Goal: Task Accomplishment & Management: Manage account settings

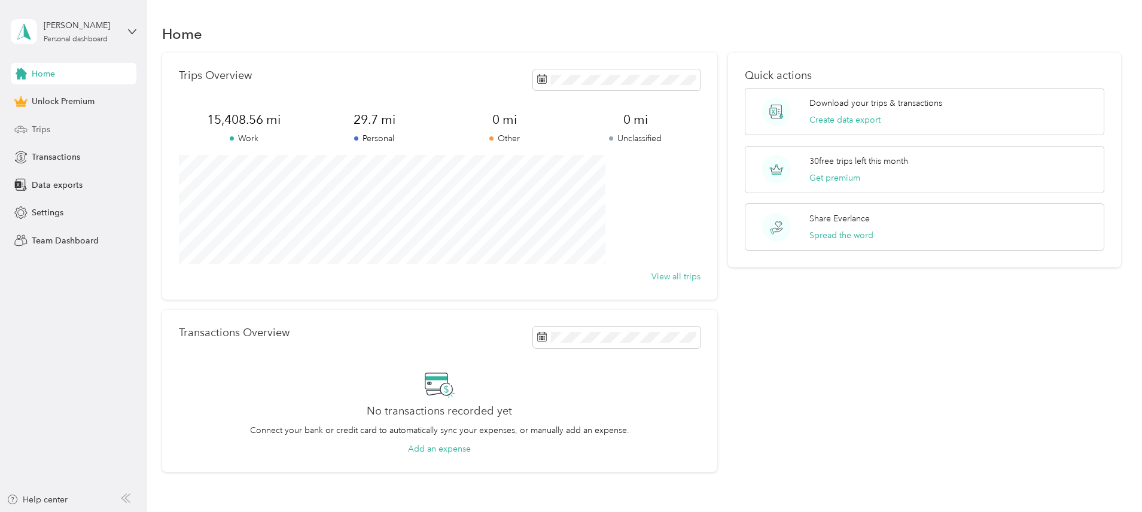
click at [34, 139] on div "Trips" at bounding box center [74, 129] width 126 height 22
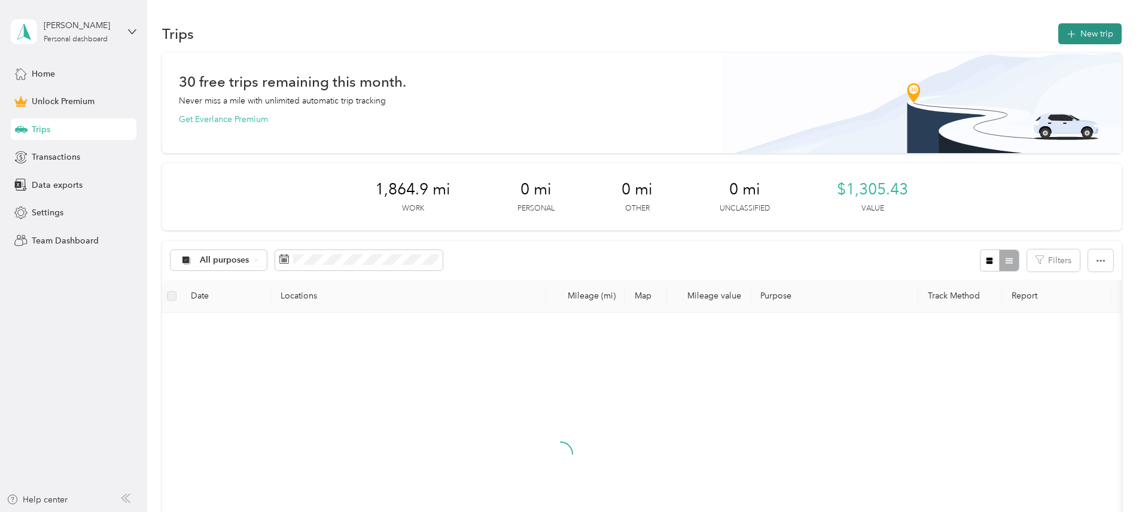
click at [1058, 41] on button "New trip" at bounding box center [1089, 33] width 63 height 21
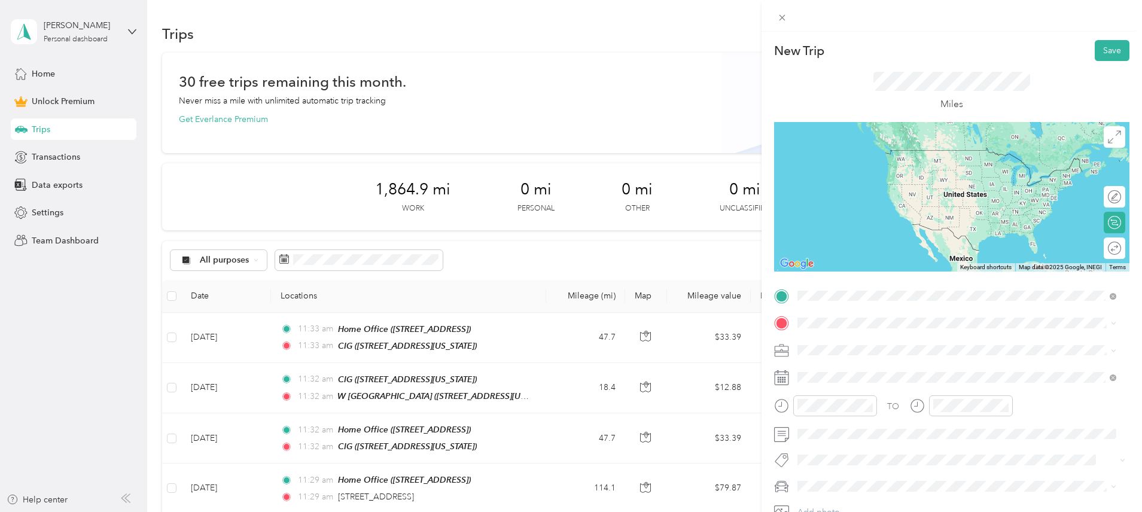
click at [850, 343] on strong "Home Office" at bounding box center [845, 343] width 50 height 11
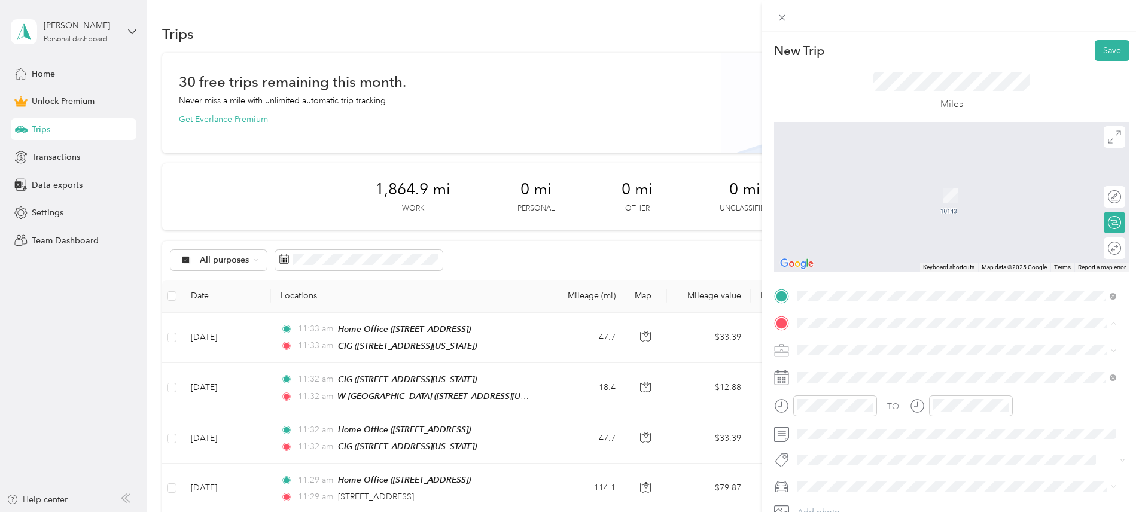
click at [870, 489] on div "CIG [STREET_ADDRESS][US_STATE]" at bounding box center [957, 490] width 310 height 29
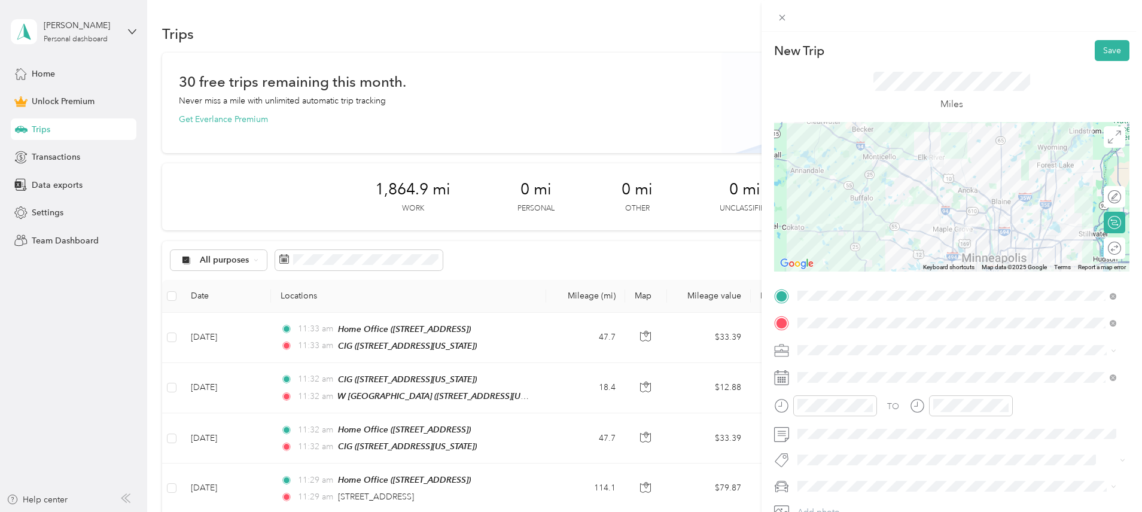
click at [830, 358] on span at bounding box center [961, 350] width 336 height 19
click at [824, 375] on li "Work" at bounding box center [956, 371] width 327 height 21
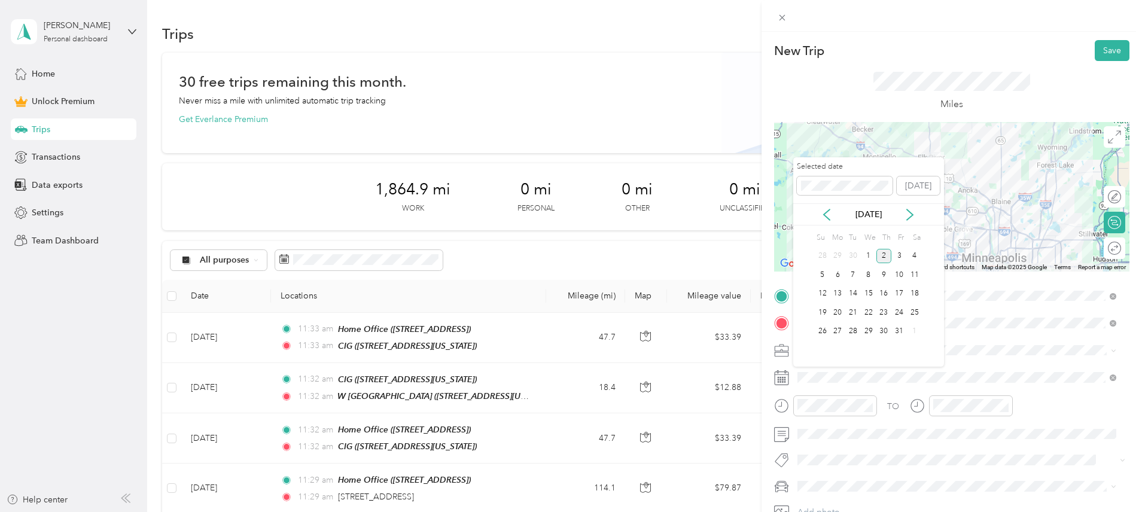
drag, startPoint x: 869, startPoint y: 254, endPoint x: 961, endPoint y: 187, distance: 113.9
click at [870, 254] on div "1" at bounding box center [869, 256] width 16 height 15
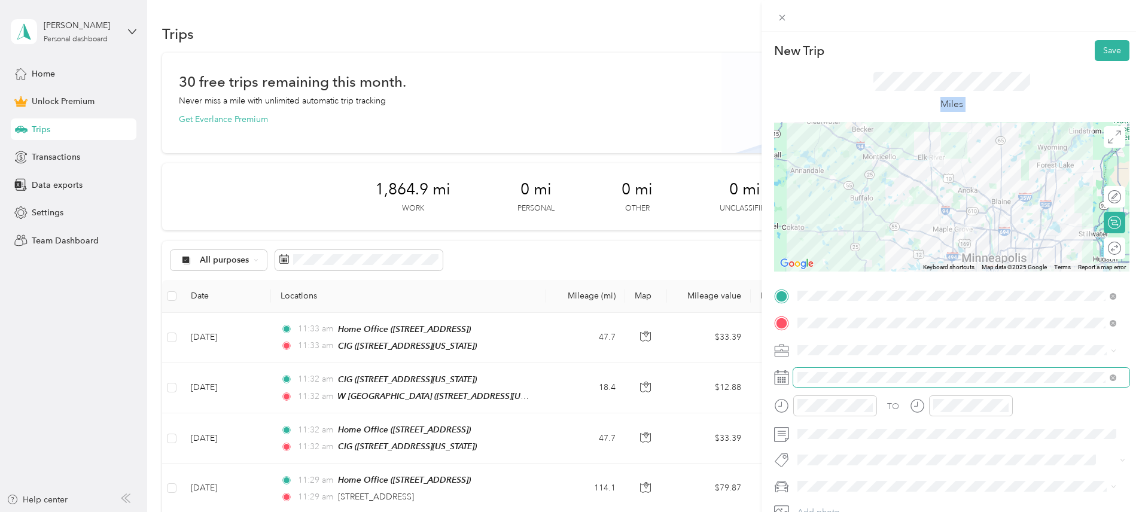
click at [862, 379] on div "New Trip Save This trip cannot be edited because it is either under review, app…" at bounding box center [951, 294] width 355 height 508
click at [1101, 50] on button "Save" at bounding box center [1112, 50] width 35 height 21
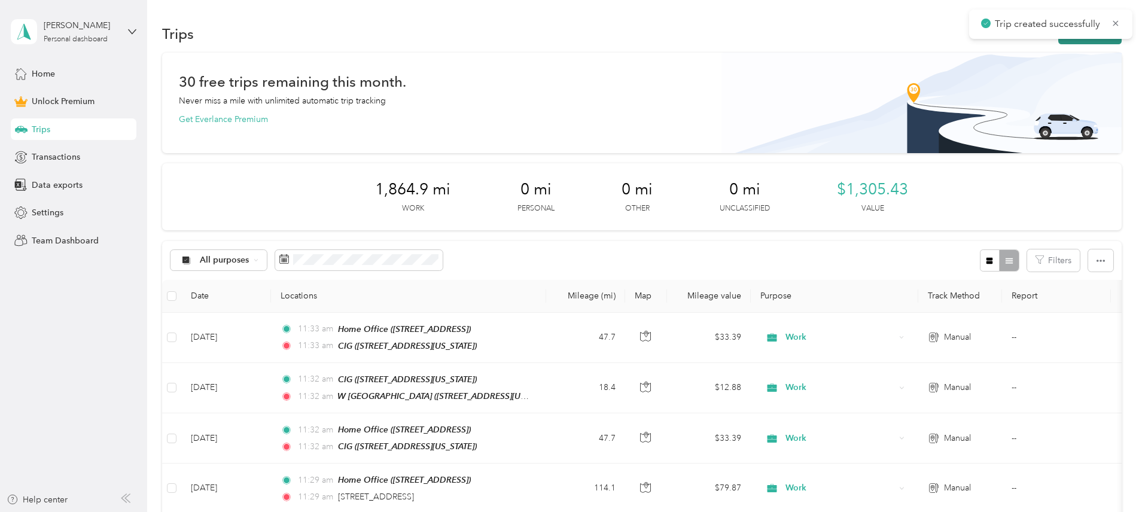
click at [1058, 41] on button "New trip" at bounding box center [1089, 33] width 63 height 21
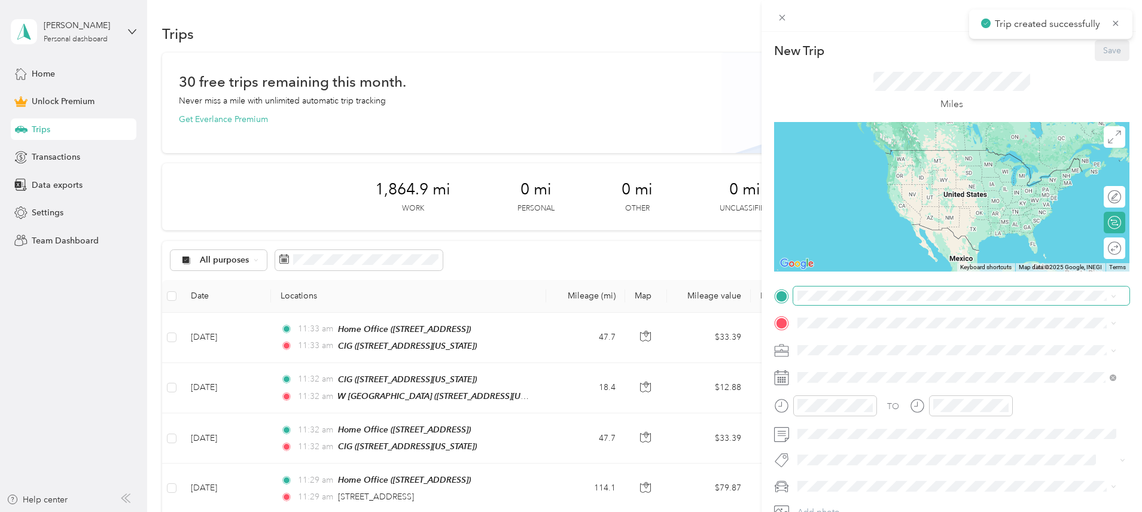
click at [831, 303] on span at bounding box center [961, 296] width 336 height 19
click at [841, 512] on div "New Trip Save This trip cannot be edited because it is either under review, app…" at bounding box center [568, 512] width 1136 height 0
click at [829, 462] on strong "CIG" at bounding box center [827, 456] width 15 height 11
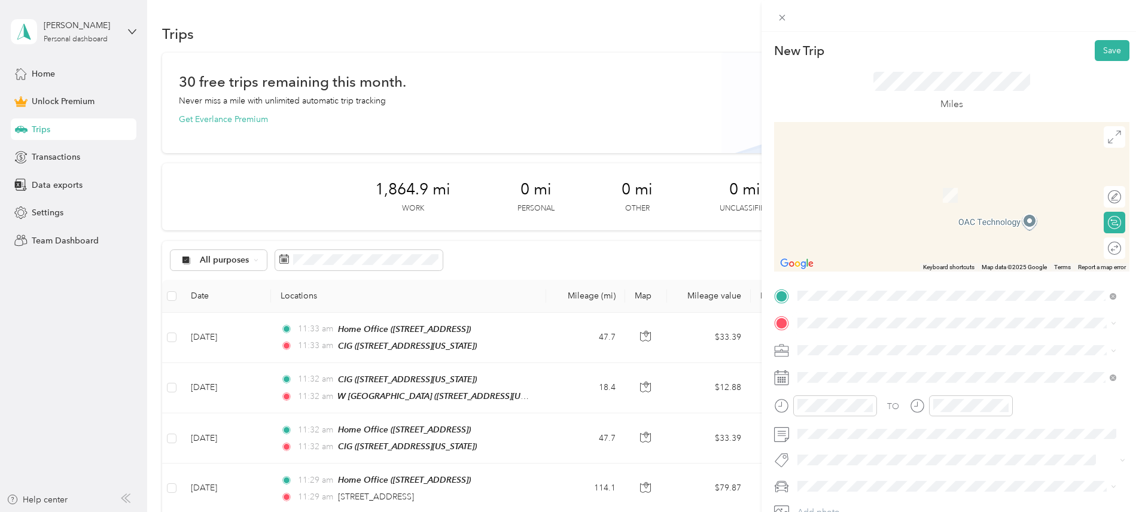
click at [885, 386] on span "[STREET_ADDRESS][US_STATE]" at bounding box center [880, 381] width 120 height 10
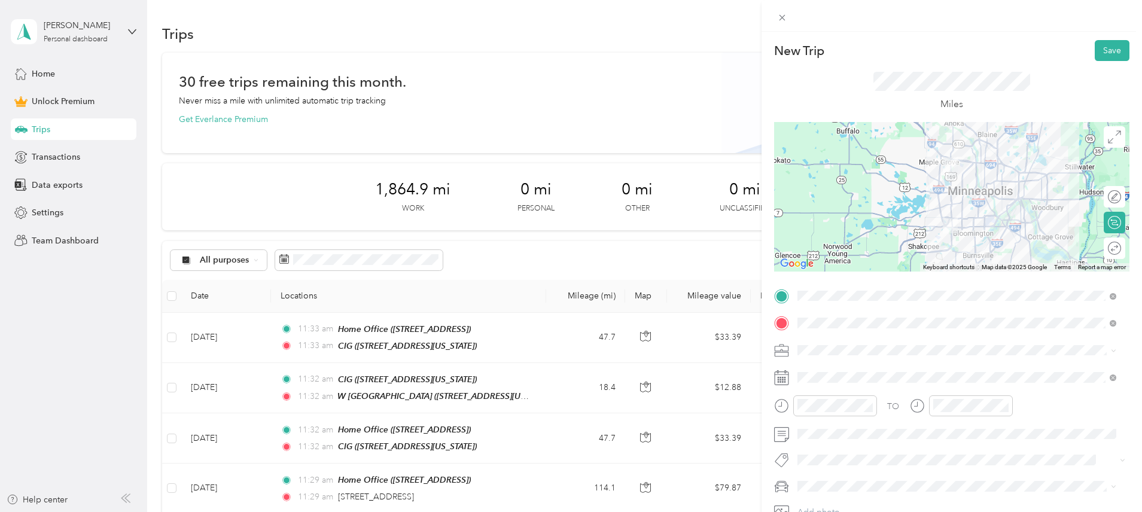
click at [820, 369] on span "Work" at bounding box center [812, 370] width 20 height 10
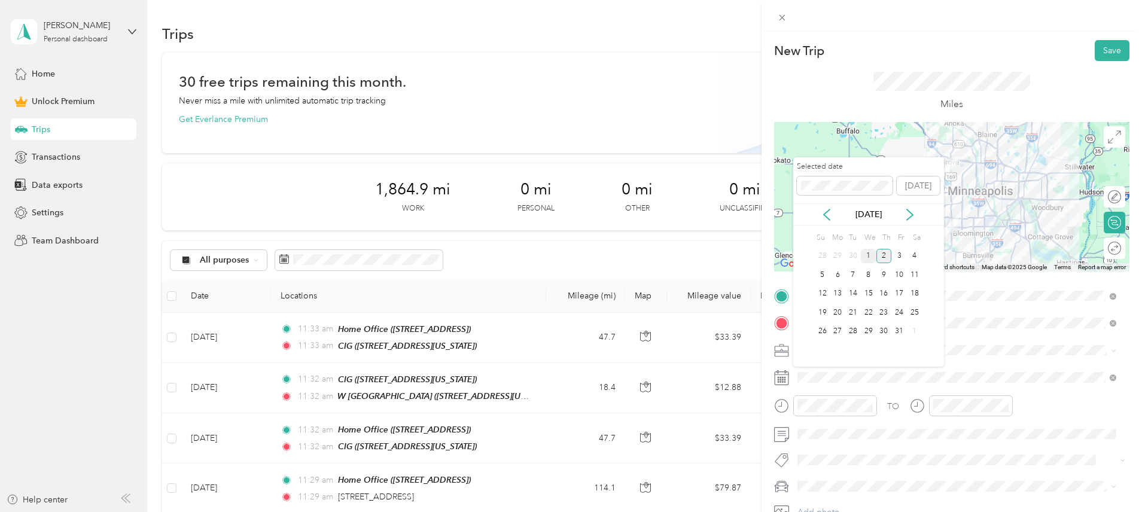
click at [867, 255] on div "1" at bounding box center [869, 256] width 16 height 15
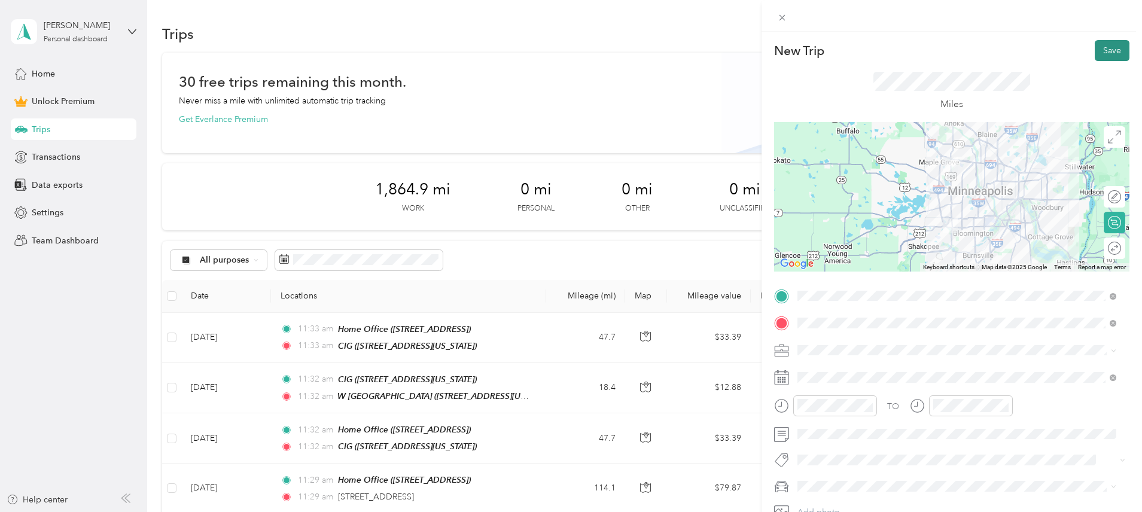
click at [1107, 56] on button "Save" at bounding box center [1112, 50] width 35 height 21
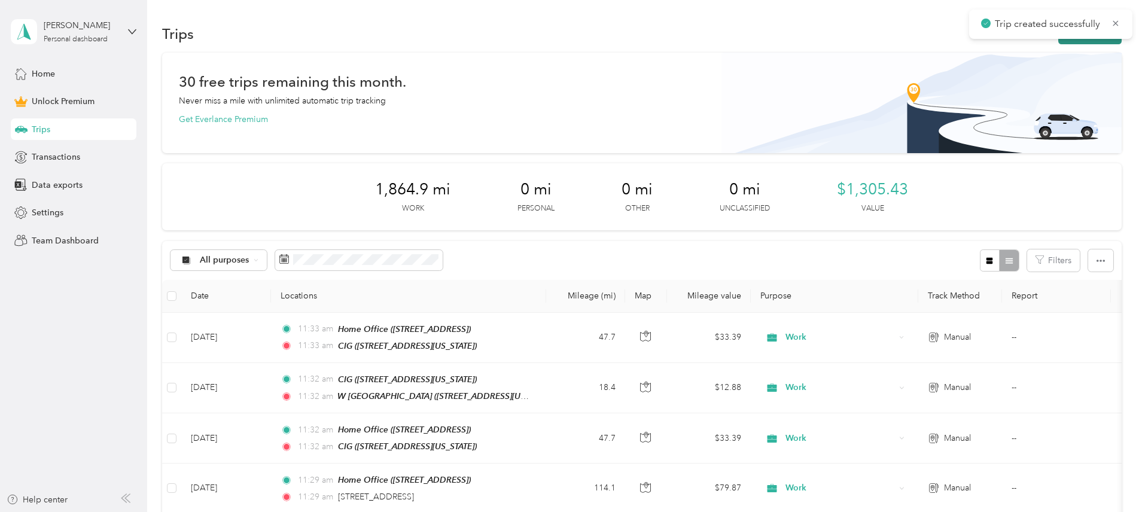
click at [1058, 39] on button "New trip" at bounding box center [1089, 33] width 63 height 21
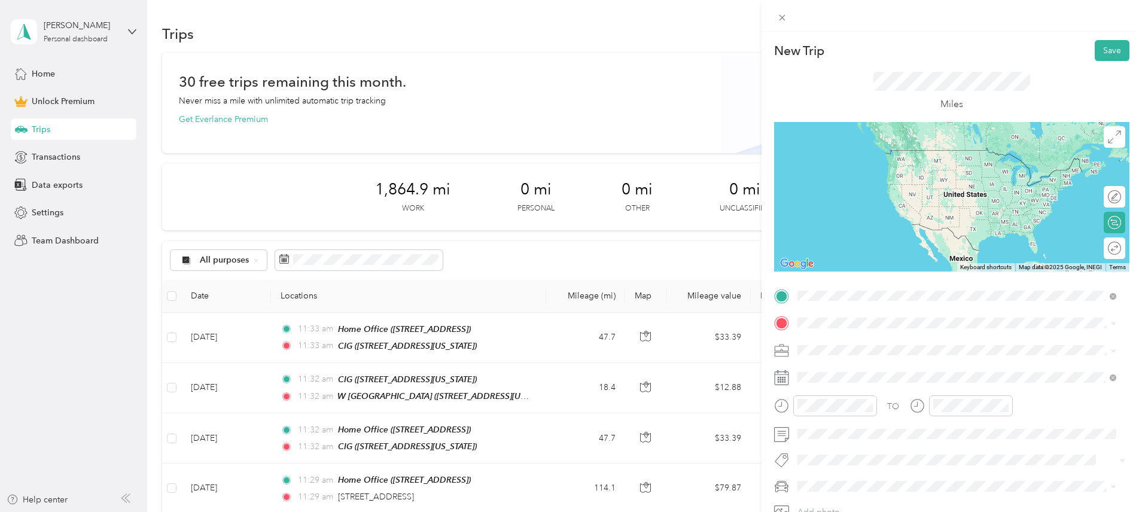
click at [871, 363] on div "Olympic [STREET_ADDRESS][US_STATE]" at bounding box center [880, 350] width 120 height 25
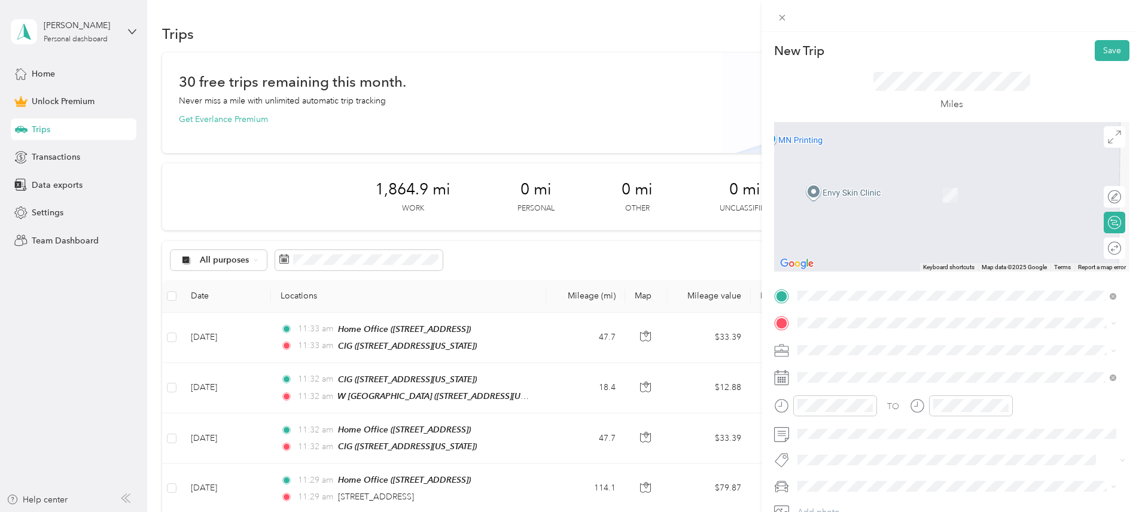
click at [821, 309] on div "TO Add photo" at bounding box center [951, 418] width 355 height 262
click at [857, 389] on span "[STREET_ADDRESS]" at bounding box center [858, 384] width 76 height 10
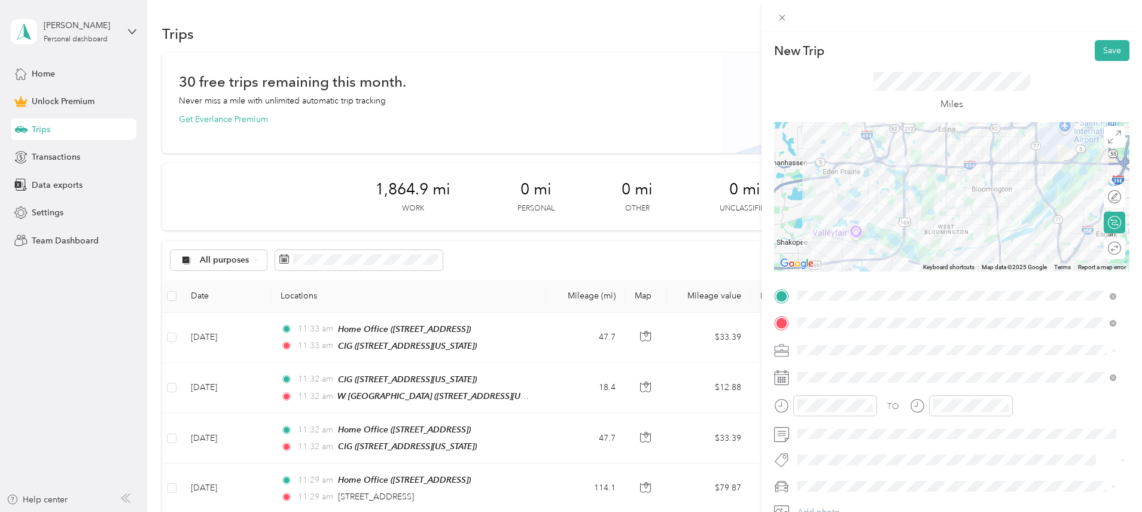
click at [822, 373] on div "Work" at bounding box center [957, 371] width 310 height 13
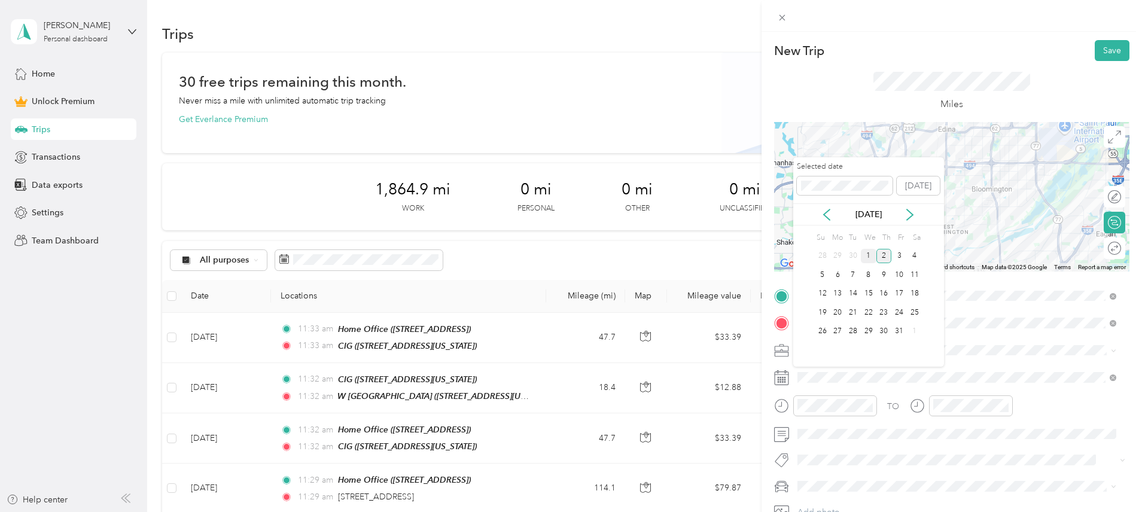
click at [865, 254] on div "1" at bounding box center [869, 256] width 16 height 15
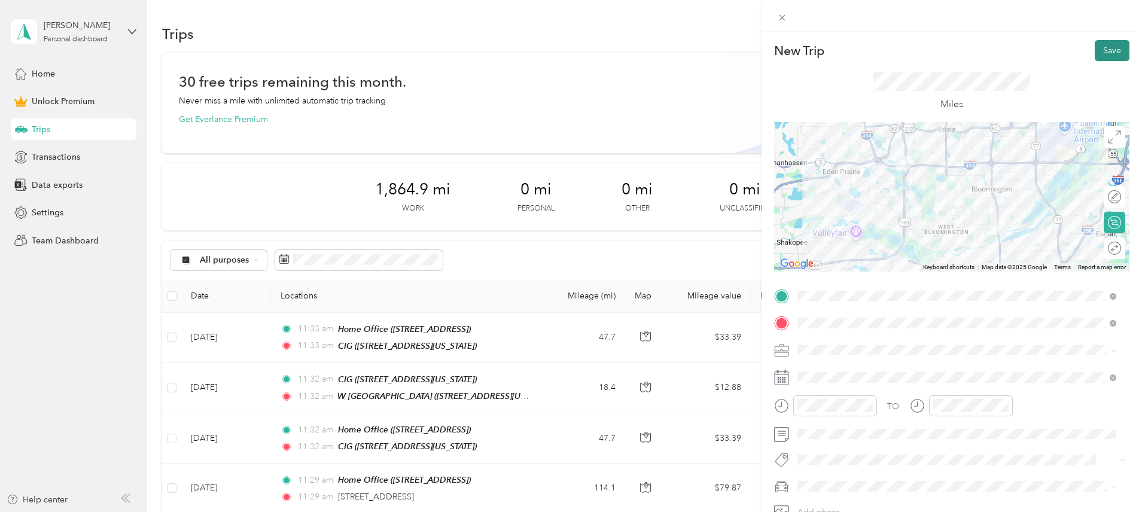
click at [1113, 48] on button "Save" at bounding box center [1112, 50] width 35 height 21
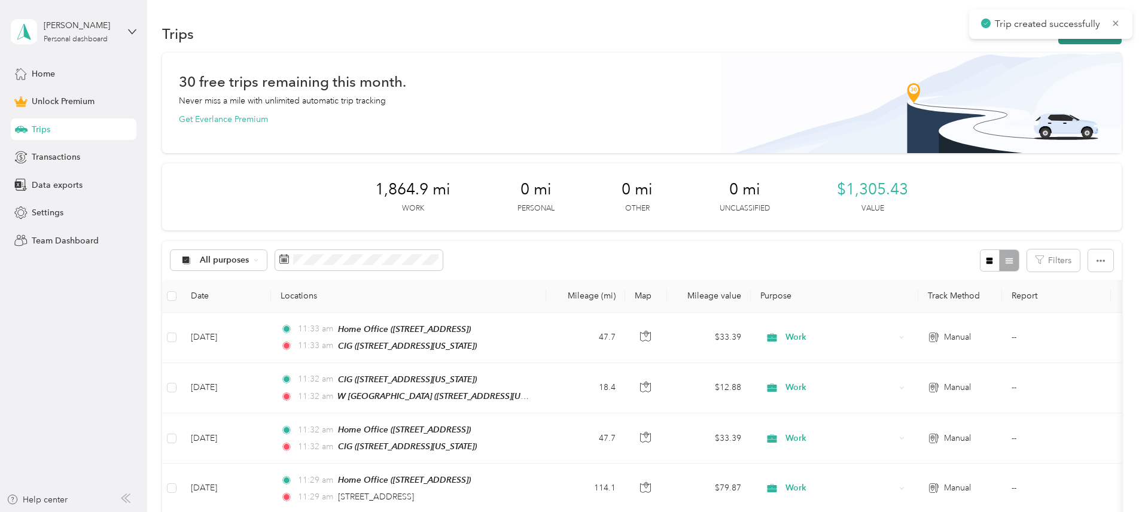
click at [1058, 42] on button "New trip" at bounding box center [1089, 33] width 63 height 21
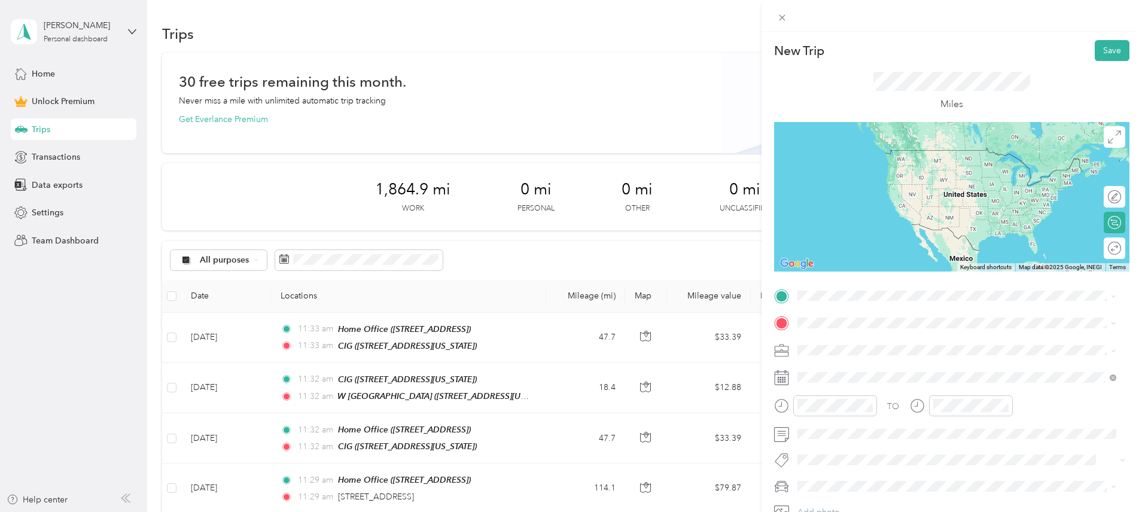
click at [856, 347] on div "10800 lyndale [STREET_ADDRESS]" at bounding box center [858, 349] width 76 height 25
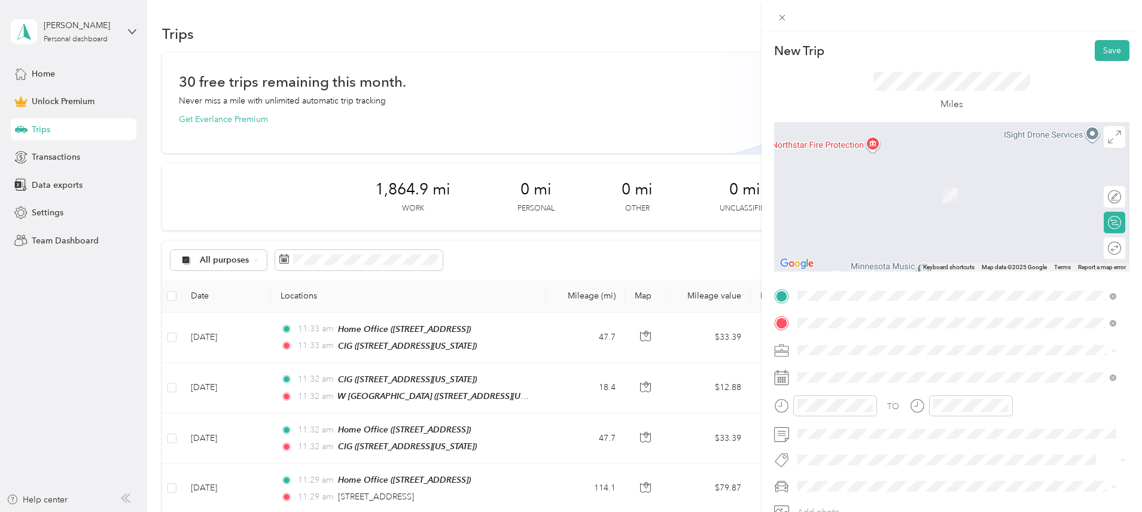
click at [844, 379] on span "[STREET_ADDRESS][PERSON_NAME][PERSON_NAME], [GEOGRAPHIC_DATA], [GEOGRAPHIC_DATA…" at bounding box center [954, 390] width 268 height 23
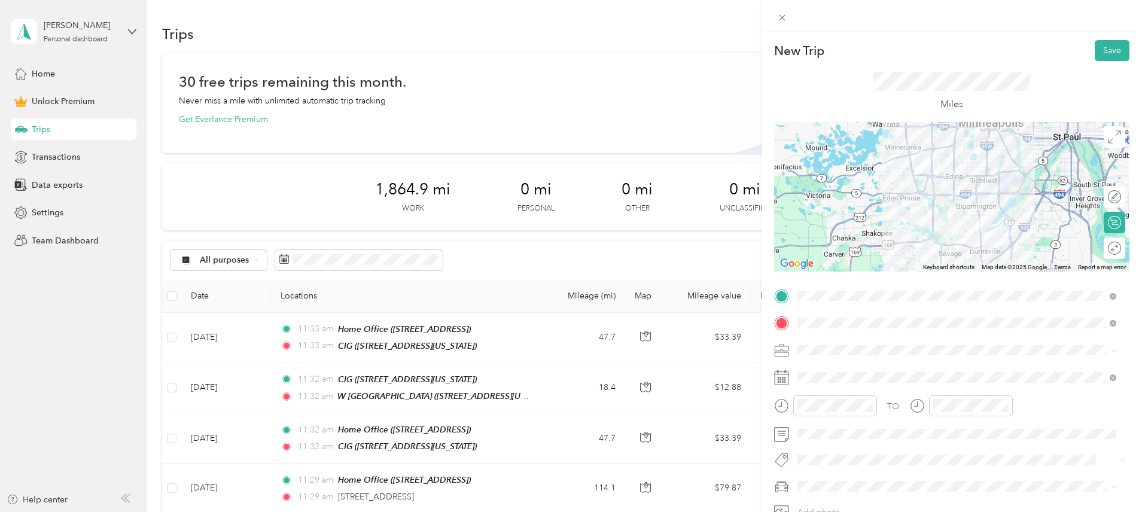
click at [820, 372] on li "Work" at bounding box center [956, 371] width 327 height 21
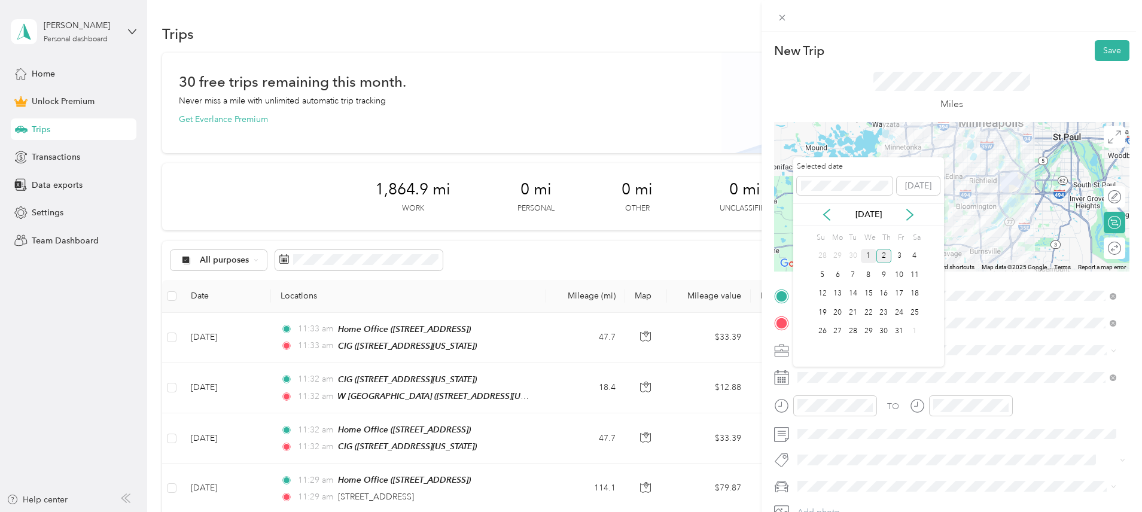
click at [864, 255] on div "1" at bounding box center [869, 256] width 16 height 15
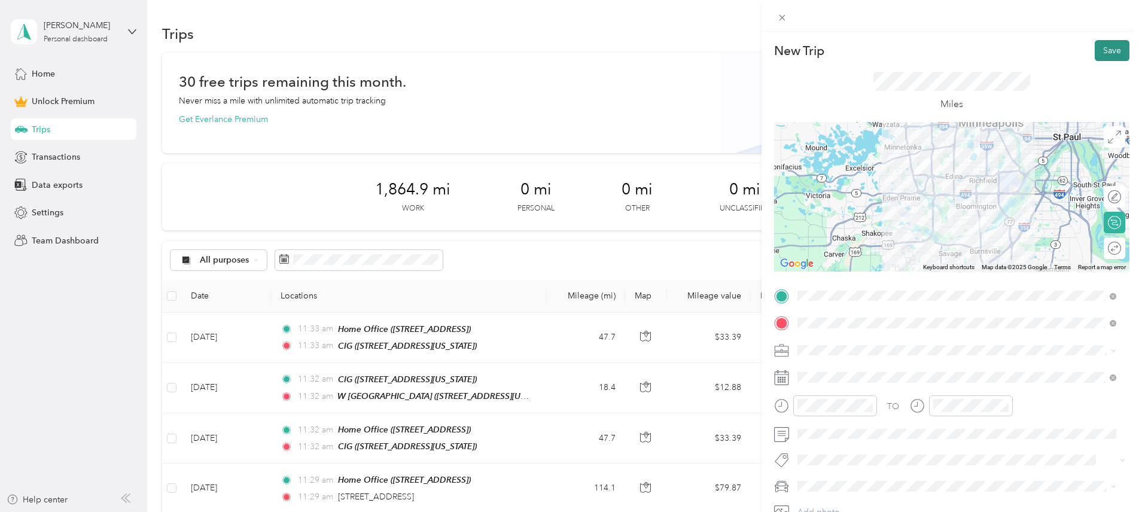
click at [1103, 45] on button "Save" at bounding box center [1112, 50] width 35 height 21
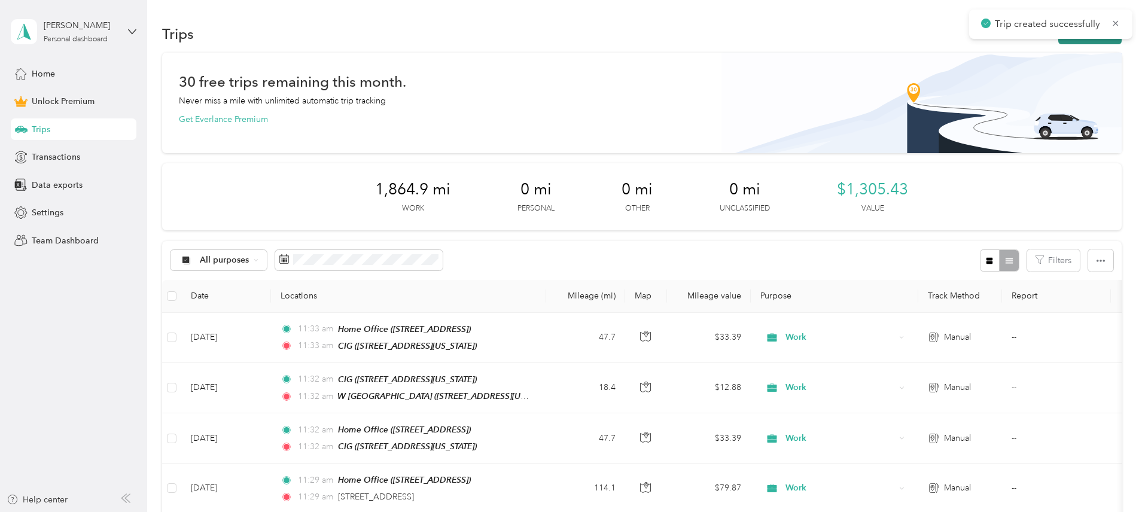
click at [1058, 43] on button "New trip" at bounding box center [1089, 33] width 63 height 21
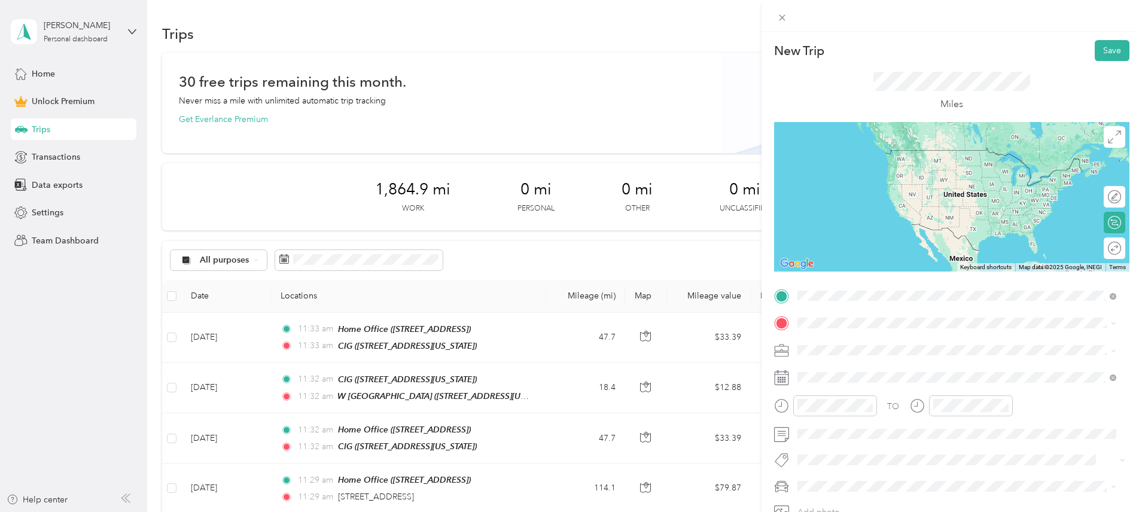
click at [823, 371] on span "[STREET_ADDRESS][PERSON_NAME][PERSON_NAME], [GEOGRAPHIC_DATA], [GEOGRAPHIC_DATA…" at bounding box center [954, 363] width 268 height 23
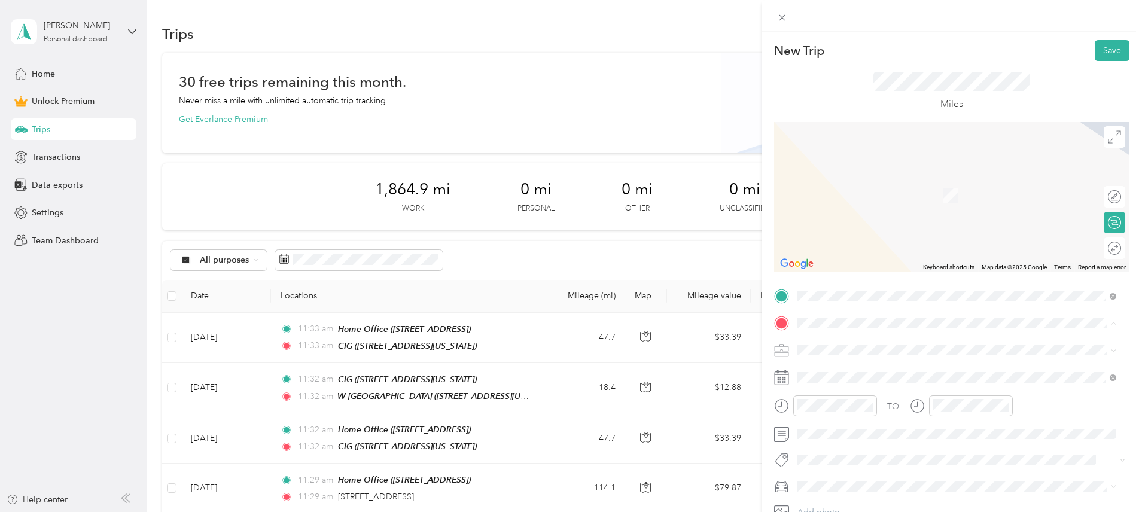
click at [850, 381] on span "[STREET_ADDRESS]" at bounding box center [858, 384] width 76 height 10
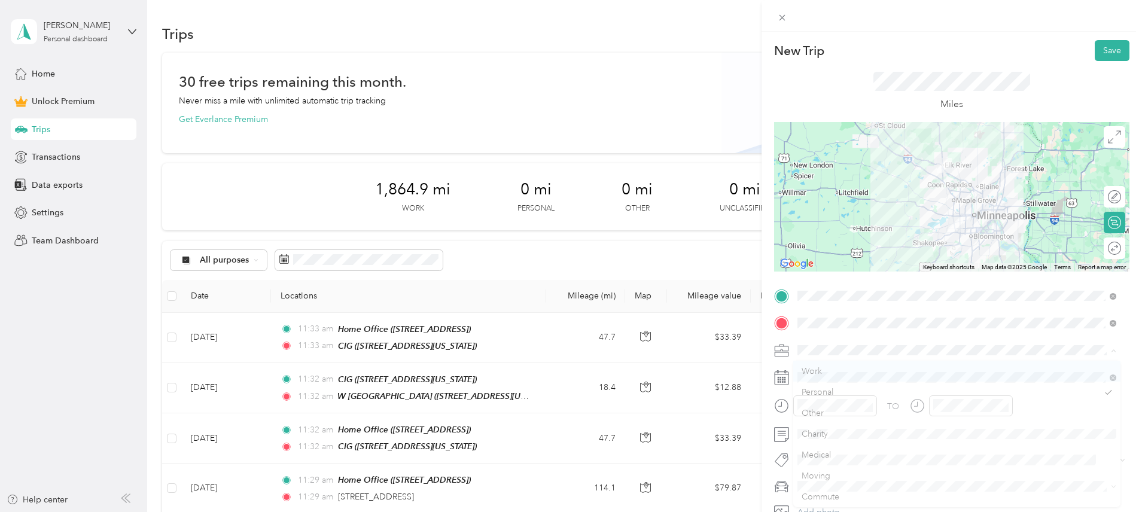
click at [815, 372] on div "Work" at bounding box center [957, 371] width 310 height 13
click at [817, 370] on span at bounding box center [961, 377] width 336 height 19
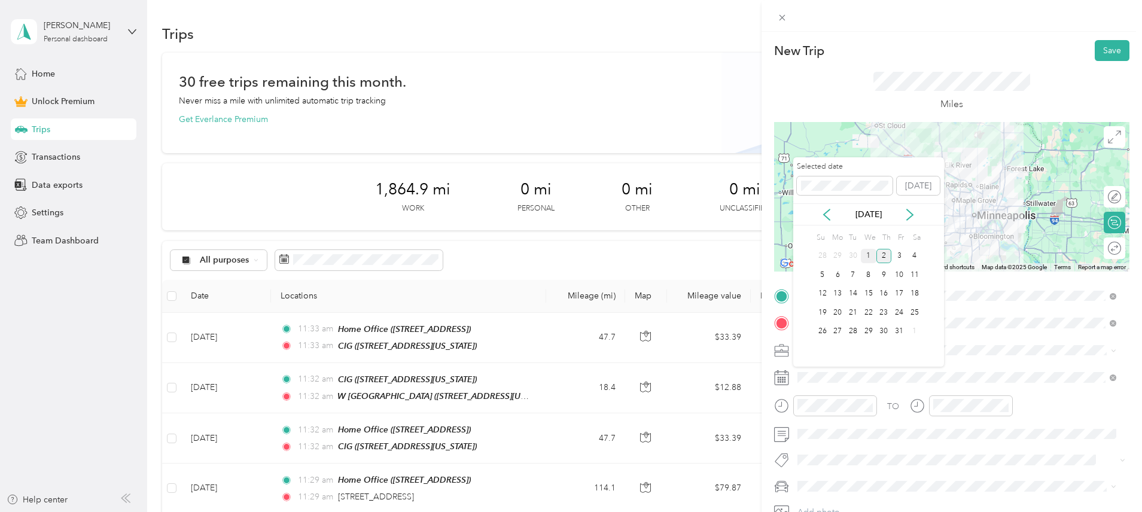
click at [867, 252] on div "1" at bounding box center [869, 256] width 16 height 15
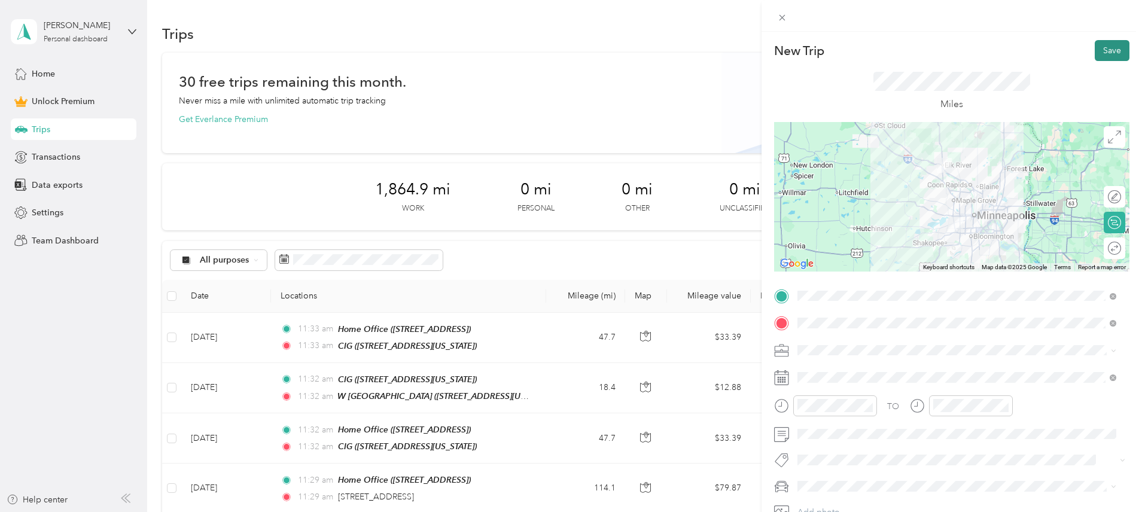
click at [1103, 48] on button "Save" at bounding box center [1112, 50] width 35 height 21
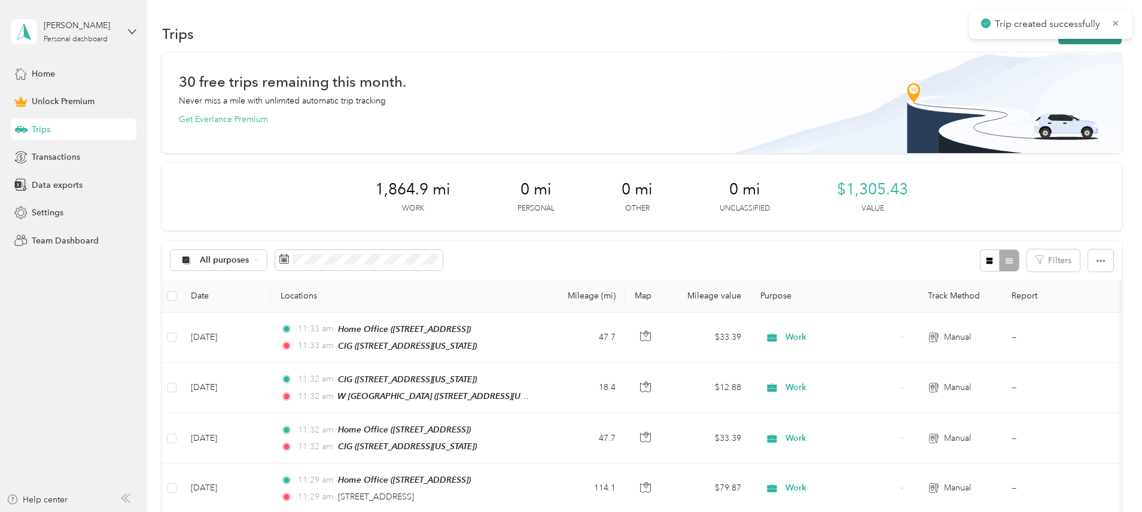
click at [1058, 43] on button "New trip" at bounding box center [1089, 33] width 63 height 21
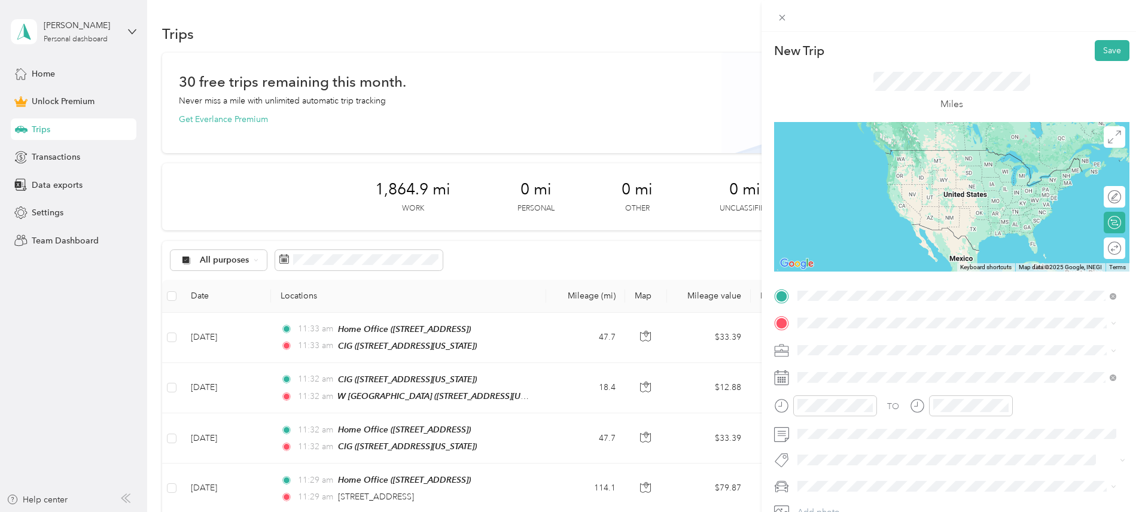
click at [881, 366] on li "Home Office [STREET_ADDRESS]" at bounding box center [956, 350] width 327 height 38
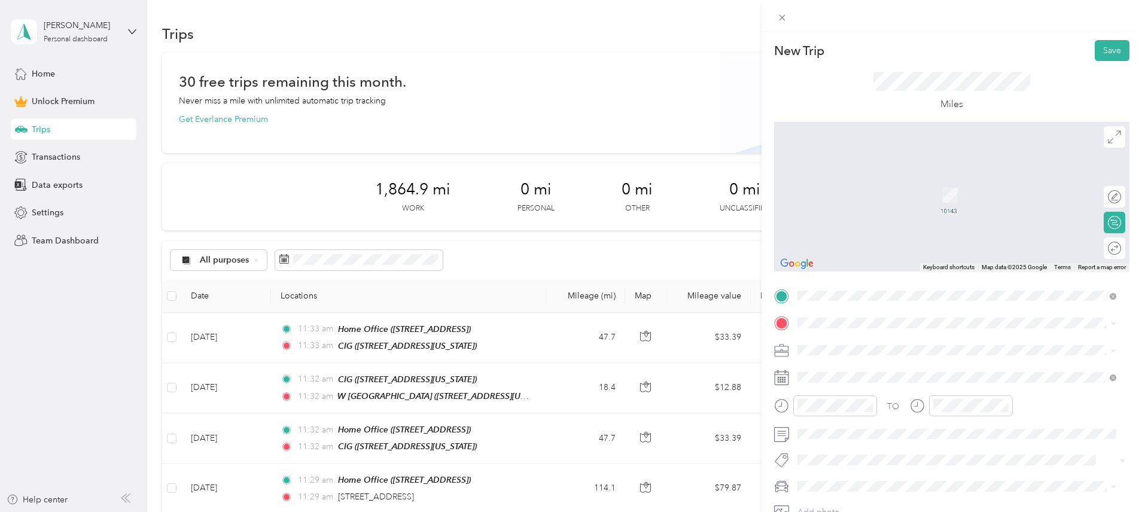
click at [851, 375] on div "[PERSON_NAME] [STREET_ADDRESS][PERSON_NAME][PERSON_NAME]" at bounding box center [924, 373] width 209 height 25
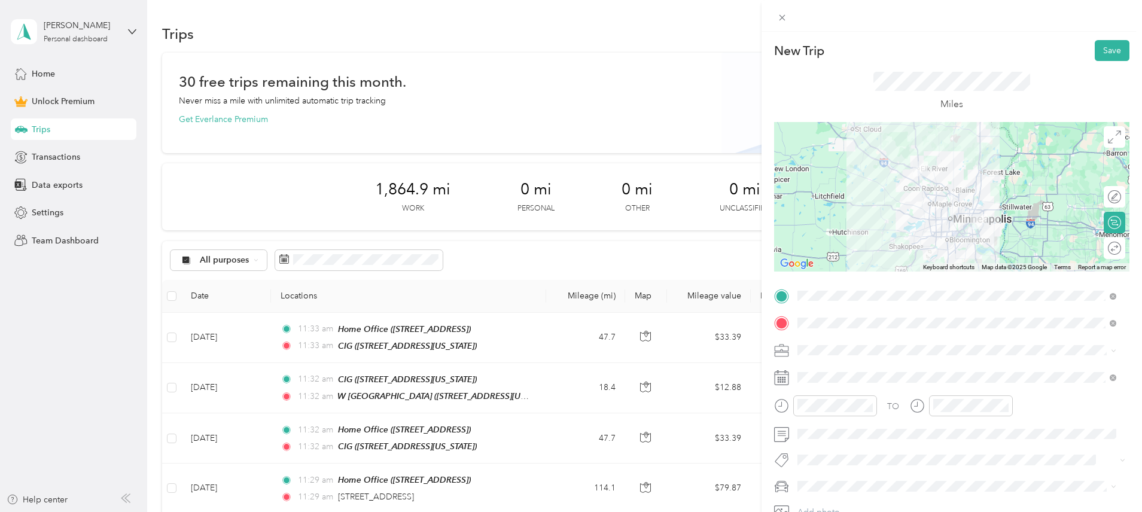
click at [818, 368] on span "Work" at bounding box center [812, 371] width 20 height 10
click at [1107, 51] on button "Save" at bounding box center [1112, 50] width 35 height 21
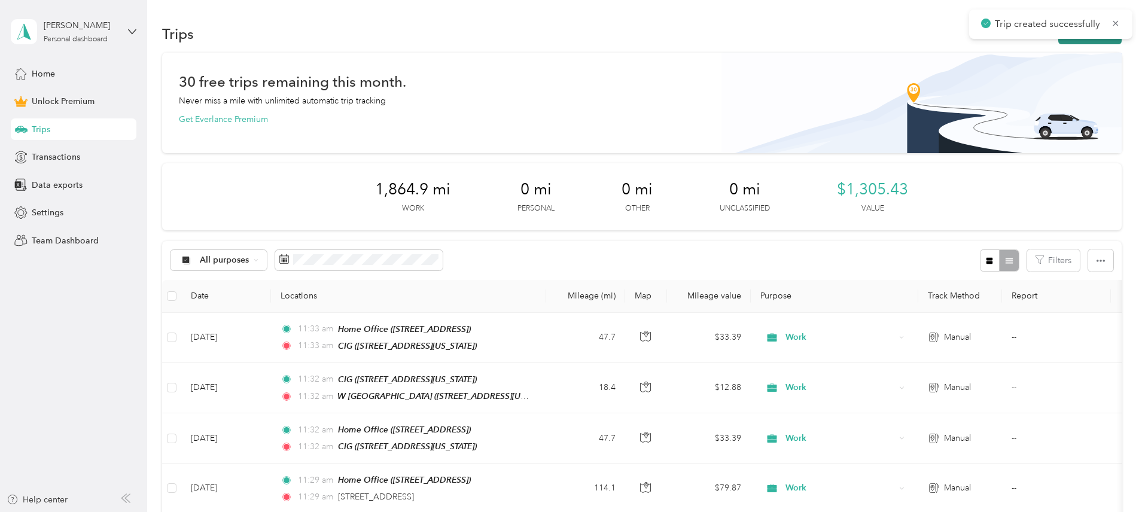
click at [1058, 41] on button "New trip" at bounding box center [1089, 33] width 63 height 21
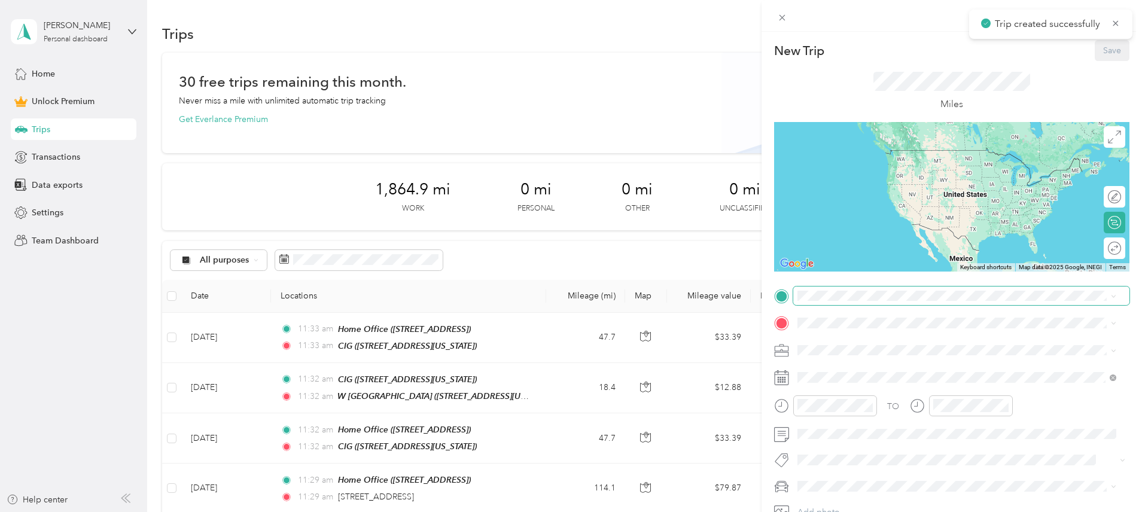
click at [802, 288] on span at bounding box center [961, 296] width 336 height 19
click at [814, 289] on span at bounding box center [961, 296] width 336 height 19
click at [926, 349] on div "[PERSON_NAME] [STREET_ADDRESS][PERSON_NAME][PERSON_NAME]" at bounding box center [924, 350] width 209 height 25
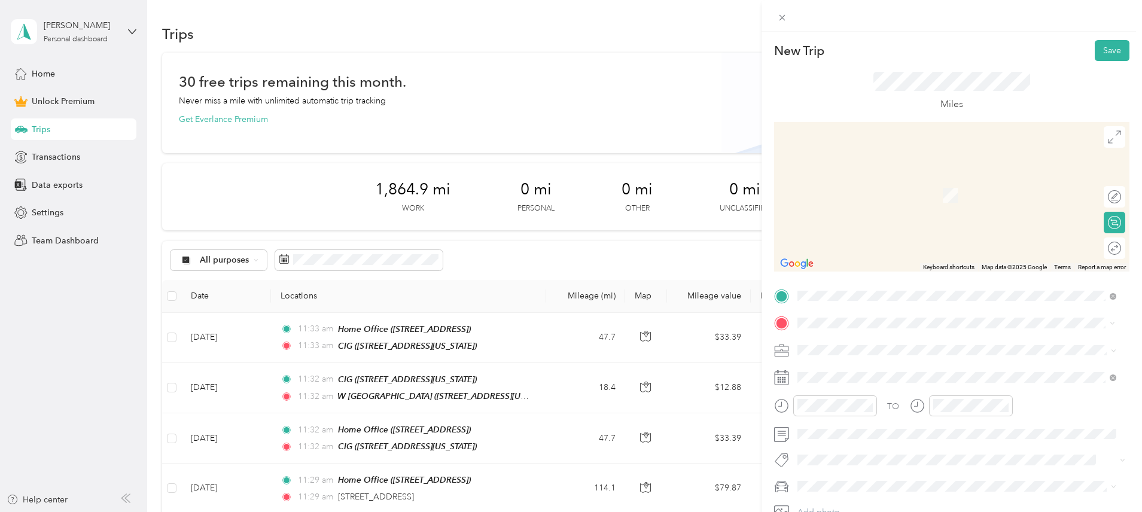
click at [895, 362] on span "[STREET_ADDRESS][PERSON_NAME][PERSON_NAME][US_STATE]" at bounding box center [946, 366] width 252 height 11
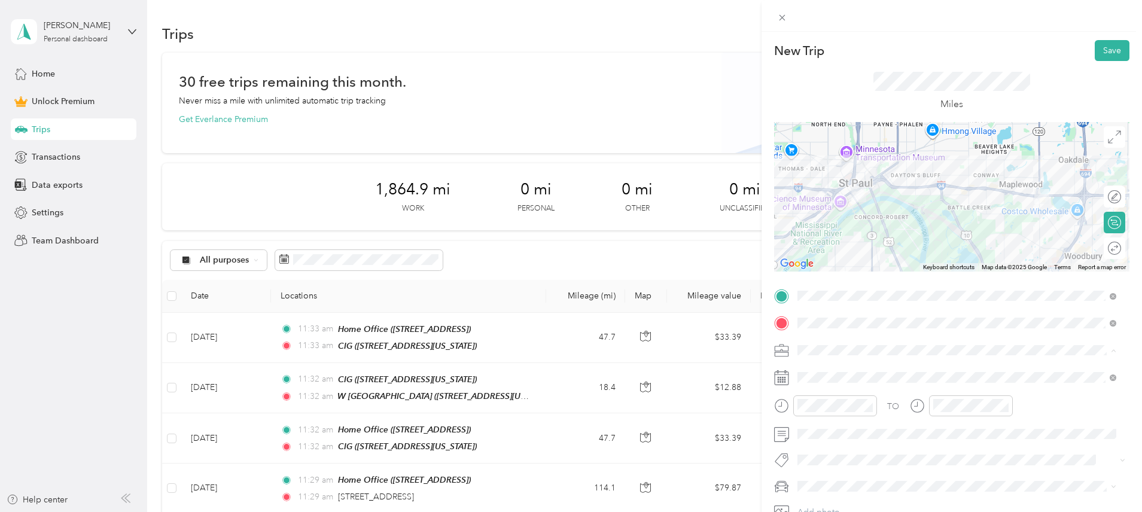
click at [817, 372] on span "Work" at bounding box center [812, 371] width 20 height 10
click at [1103, 57] on button "Save" at bounding box center [1112, 50] width 35 height 21
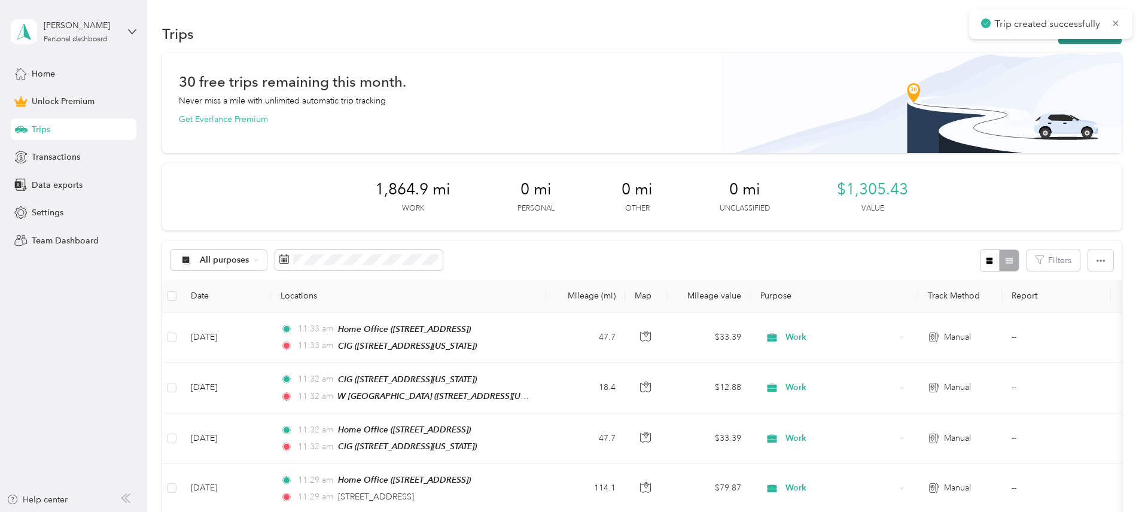
click at [1058, 41] on button "New trip" at bounding box center [1089, 33] width 63 height 21
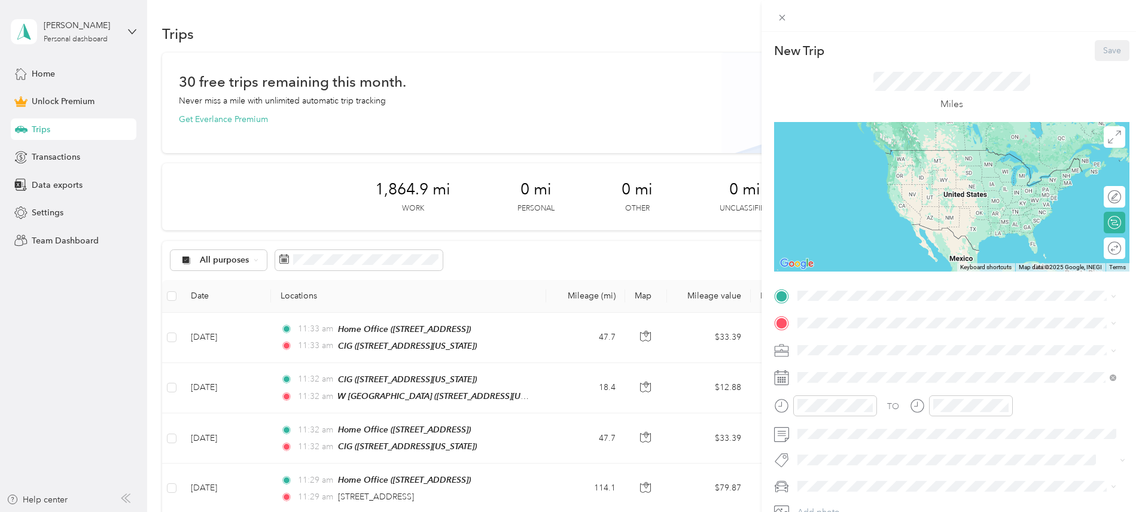
click at [841, 345] on strong "Home Office" at bounding box center [845, 343] width 50 height 11
click at [854, 338] on span "[STREET_ADDRESS][PERSON_NAME][PERSON_NAME][US_STATE]" at bounding box center [946, 339] width 252 height 11
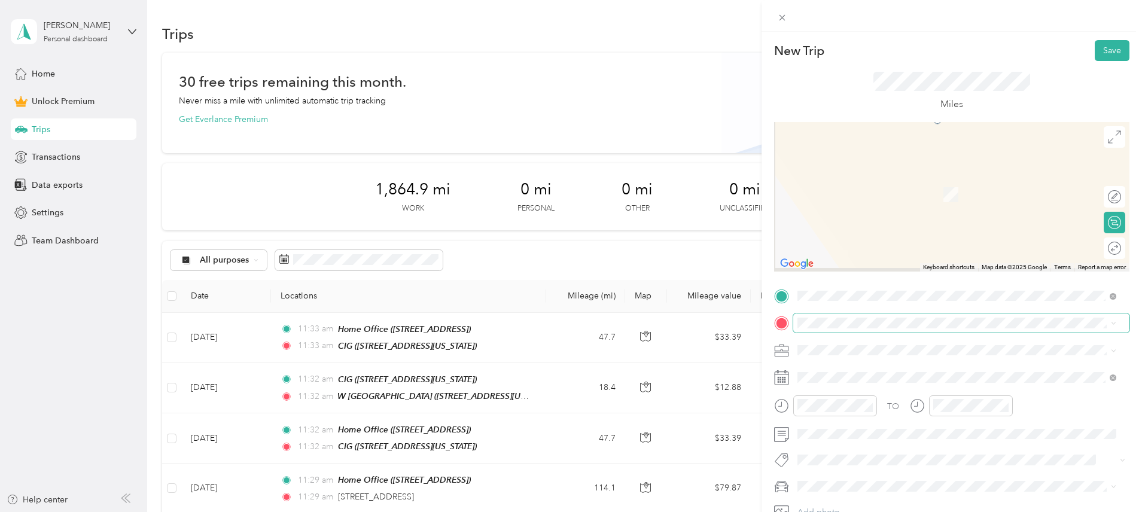
click at [847, 316] on span at bounding box center [961, 322] width 336 height 19
click at [854, 386] on span "[STREET_ADDRESS][US_STATE]" at bounding box center [880, 384] width 120 height 10
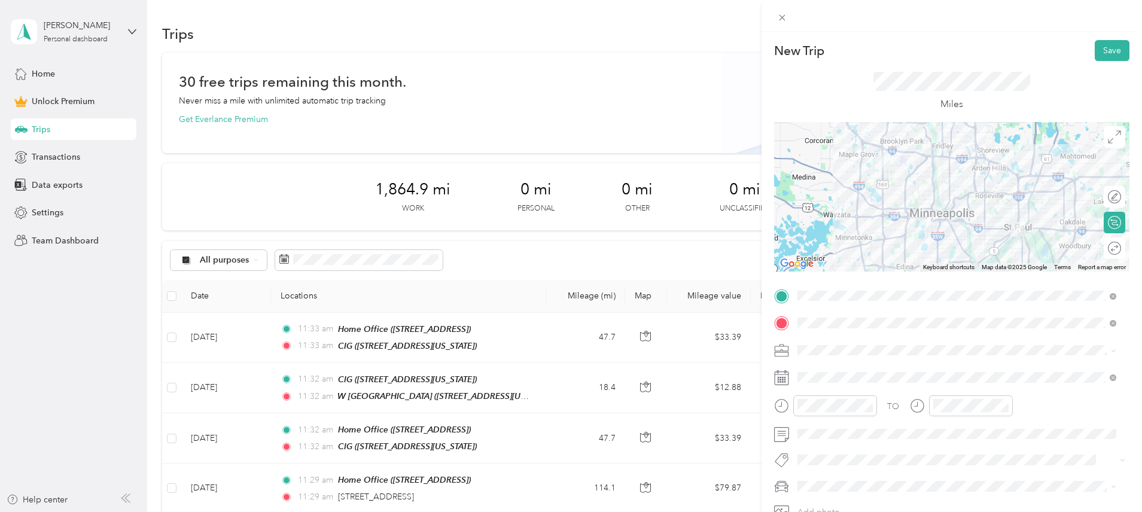
click at [817, 342] on span at bounding box center [961, 350] width 336 height 19
click at [820, 368] on span "Work" at bounding box center [812, 371] width 20 height 10
click at [1095, 59] on button "Save" at bounding box center [1112, 50] width 35 height 21
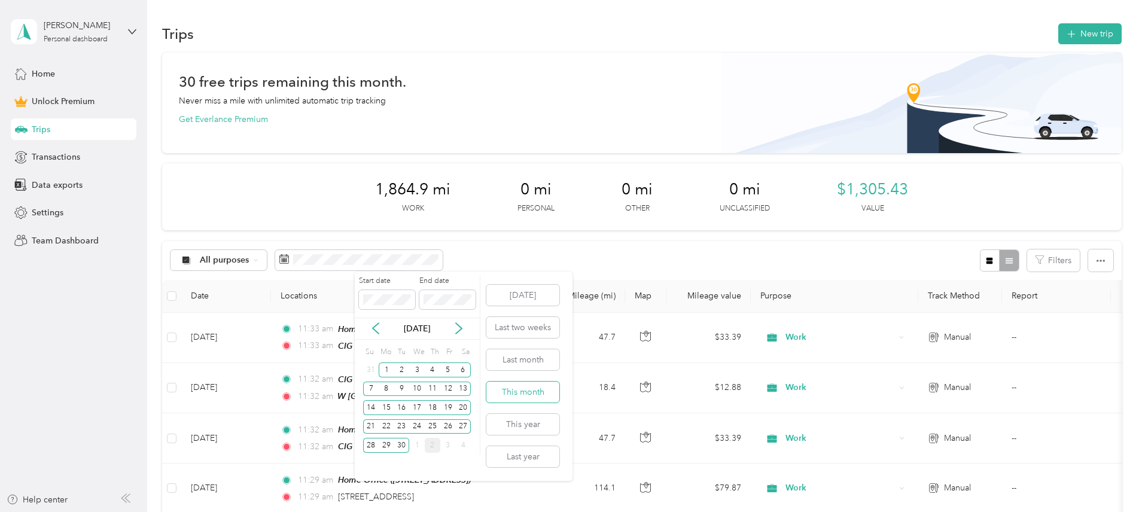
click at [516, 392] on button "This month" at bounding box center [522, 392] width 73 height 21
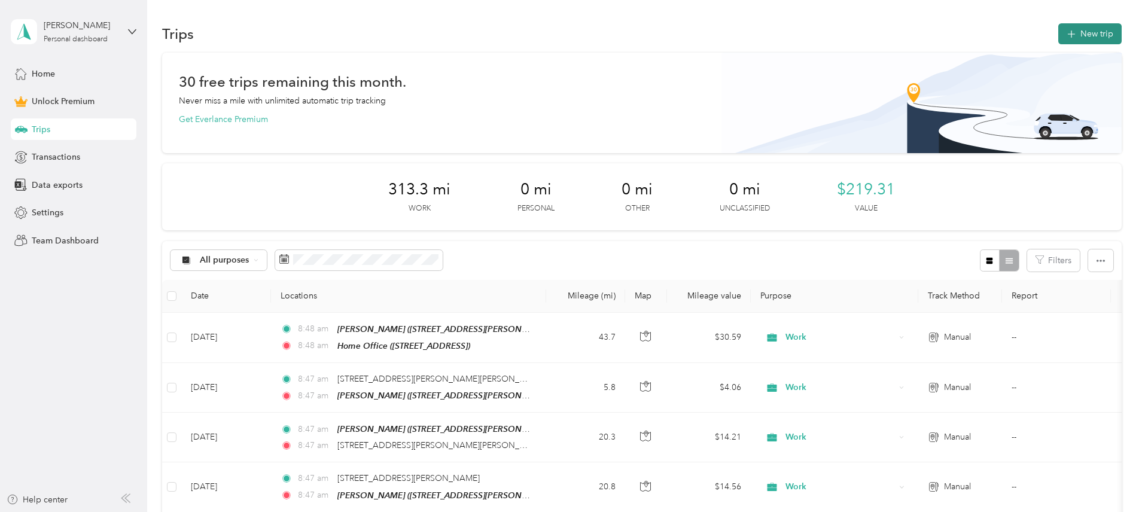
click at [1058, 34] on button "New trip" at bounding box center [1089, 33] width 63 height 21
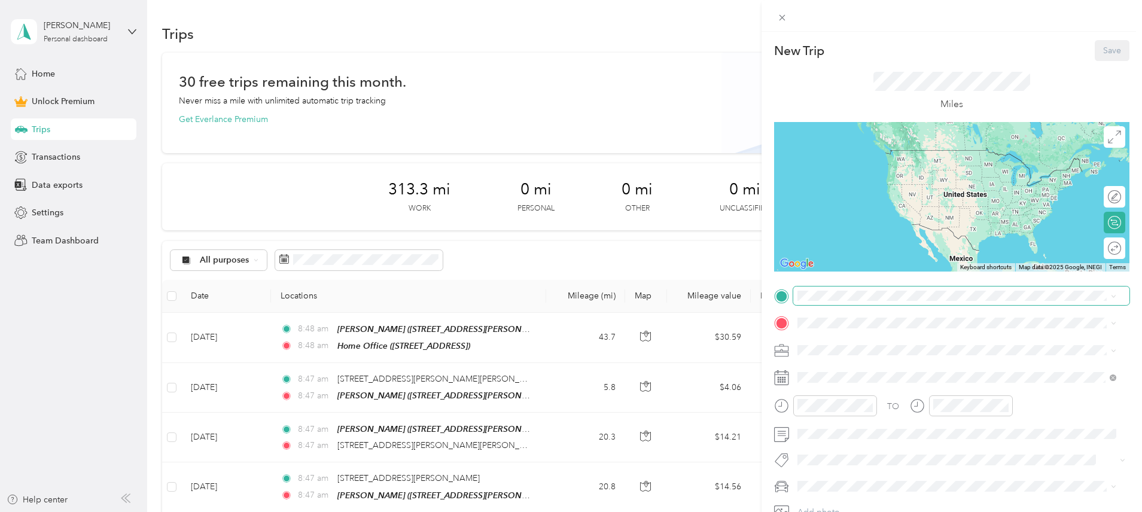
click at [872, 287] on span at bounding box center [961, 296] width 336 height 19
click at [849, 359] on div "CIG [STREET_ADDRESS][US_STATE]" at bounding box center [880, 350] width 120 height 25
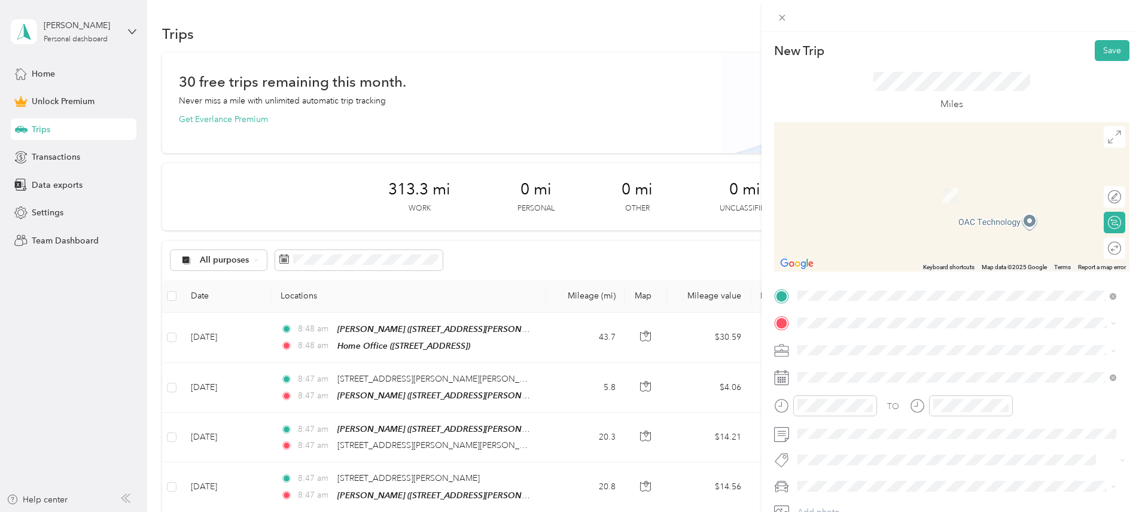
click at [841, 385] on span "[STREET_ADDRESS]" at bounding box center [858, 383] width 76 height 10
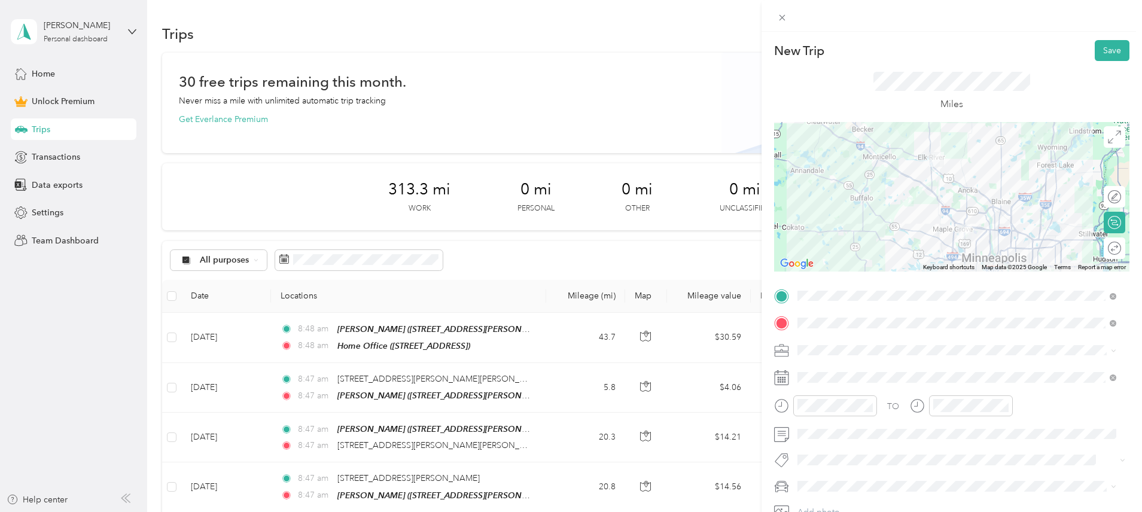
click at [807, 341] on div at bounding box center [961, 350] width 336 height 19
drag, startPoint x: 812, startPoint y: 368, endPoint x: 887, endPoint y: 266, distance: 126.6
click at [812, 367] on span "Work" at bounding box center [812, 368] width 20 height 10
click at [1098, 56] on button "Save" at bounding box center [1112, 50] width 35 height 21
